Goal: Transaction & Acquisition: Obtain resource

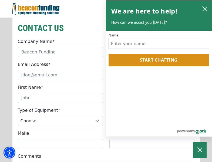
scroll to position [459, 0]
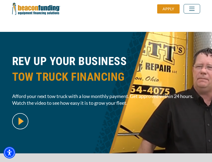
scroll to position [132, 0]
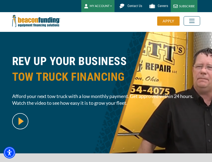
scroll to position [132, 0]
